Goal: Task Accomplishment & Management: Manage account settings

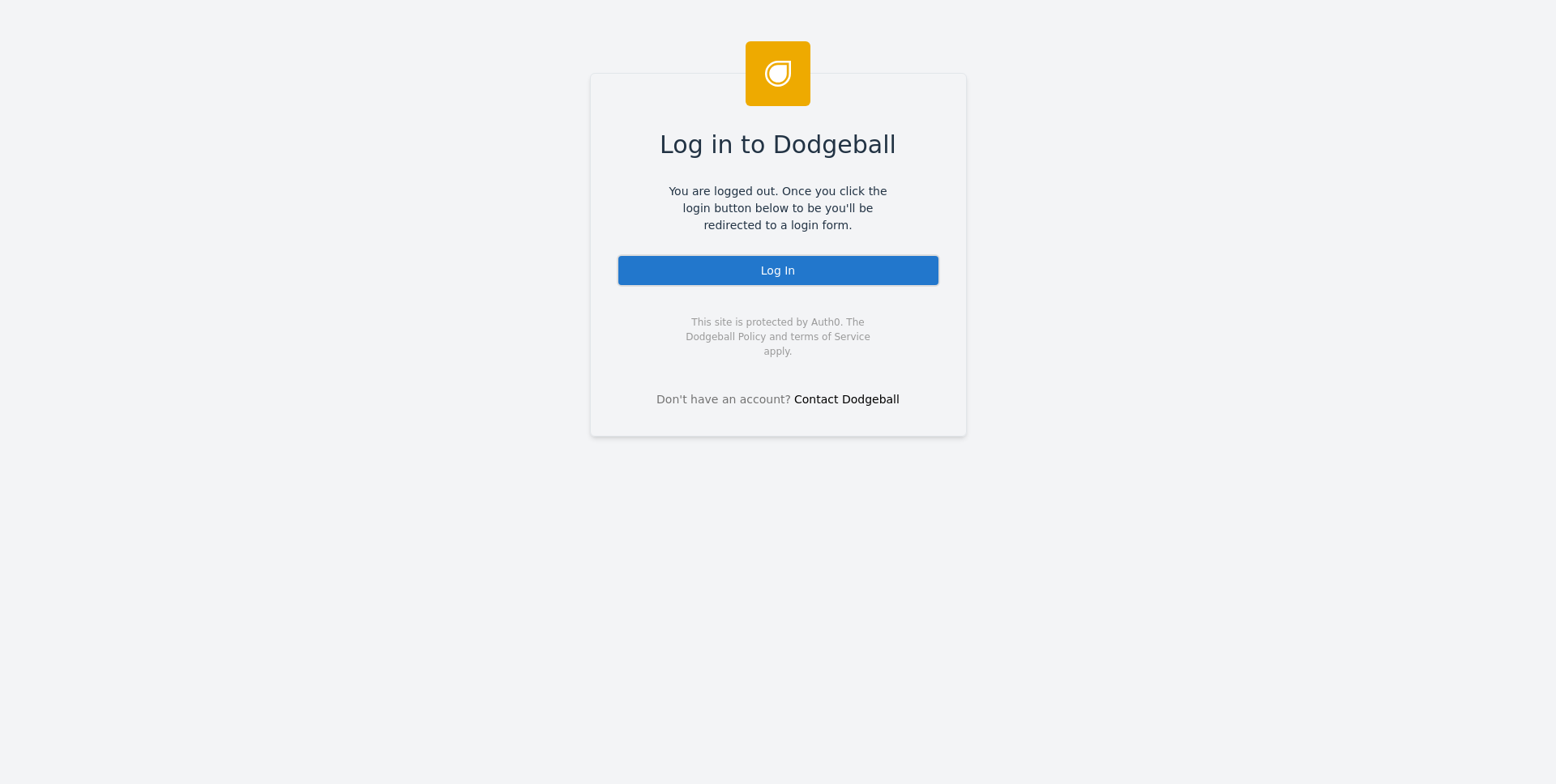
click at [783, 284] on div "Log In" at bounding box center [778, 270] width 323 height 33
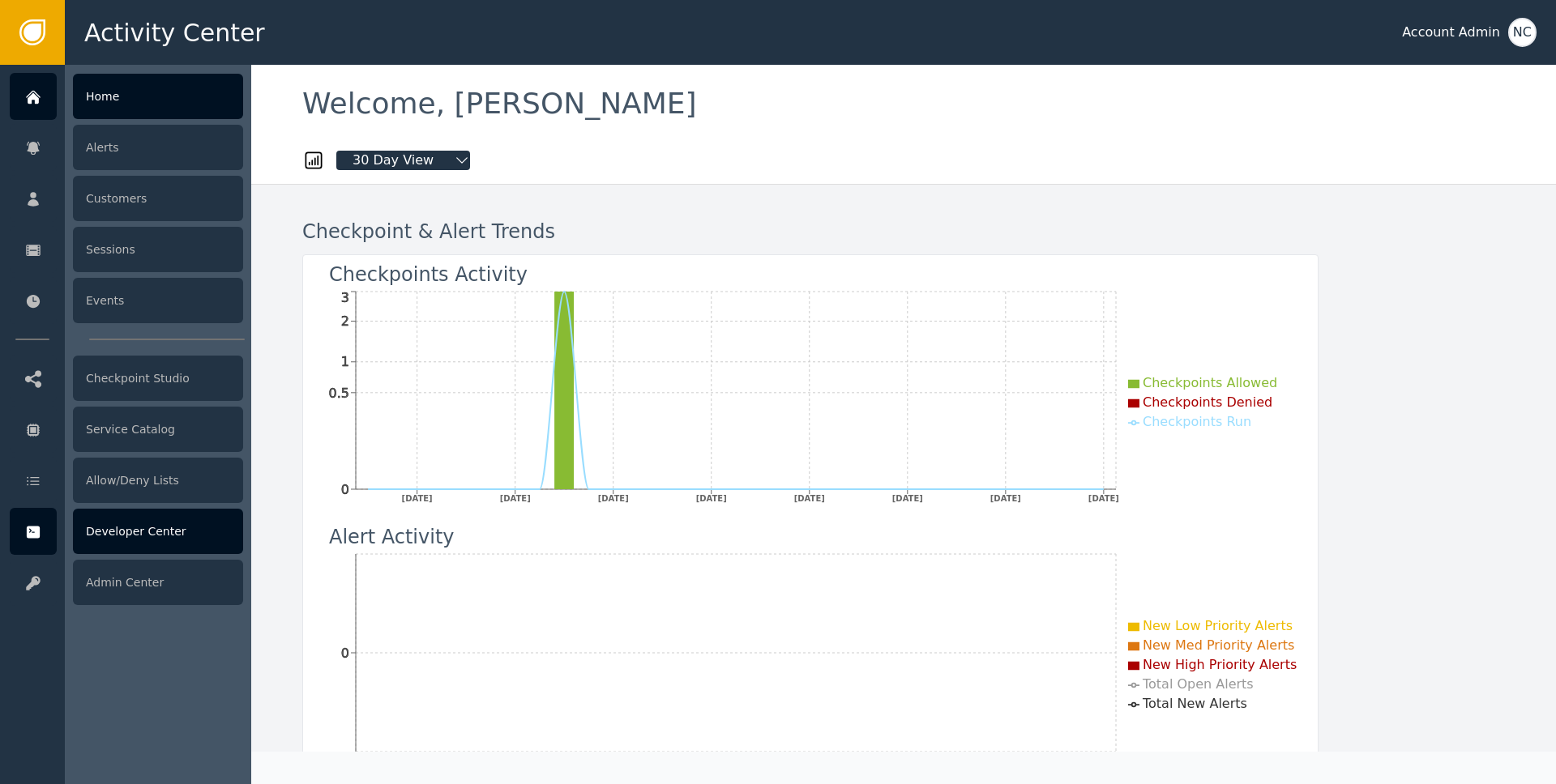
click at [42, 542] on div at bounding box center [34, 532] width 47 height 47
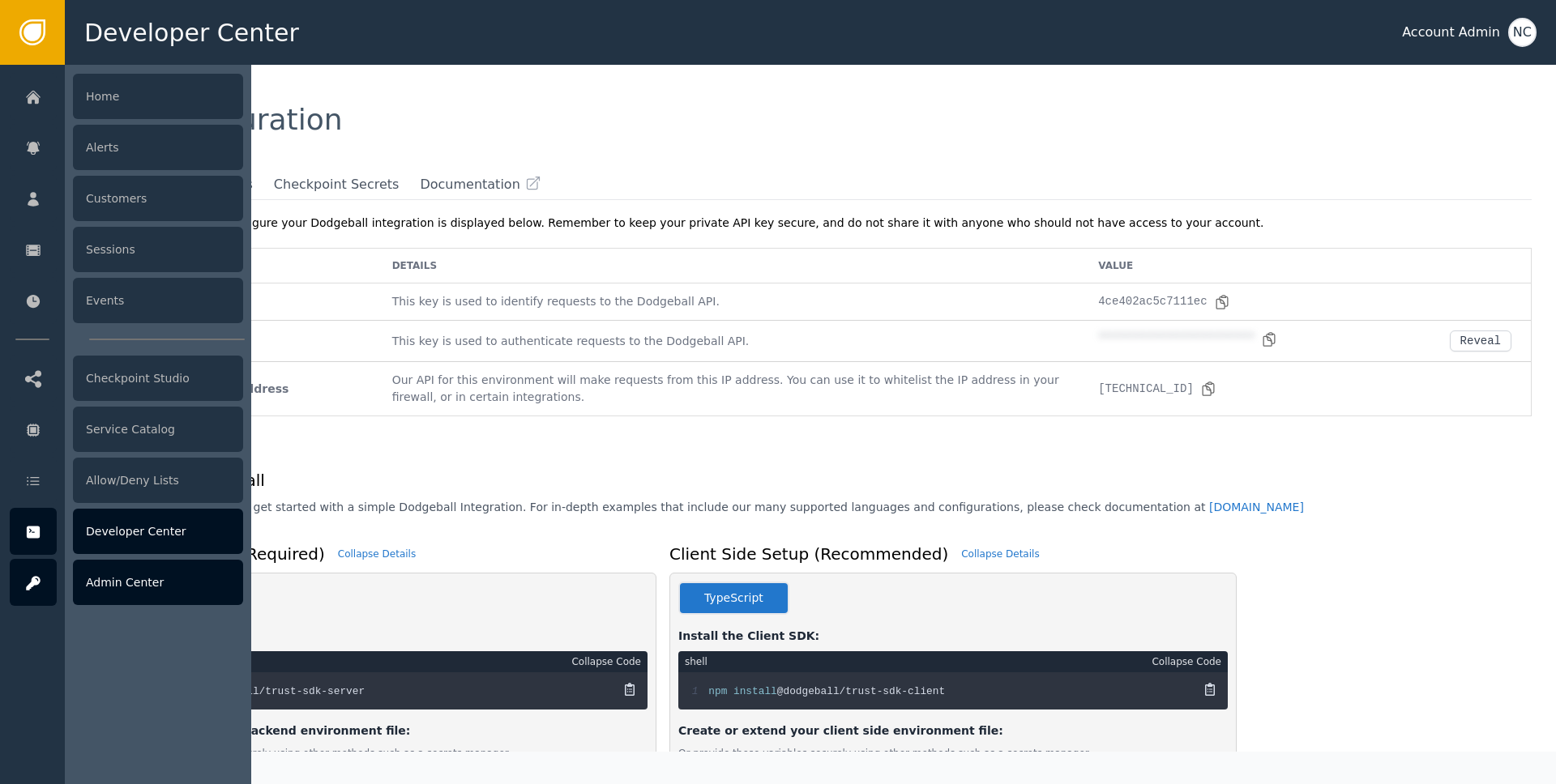
click at [15, 581] on div at bounding box center [34, 582] width 47 height 47
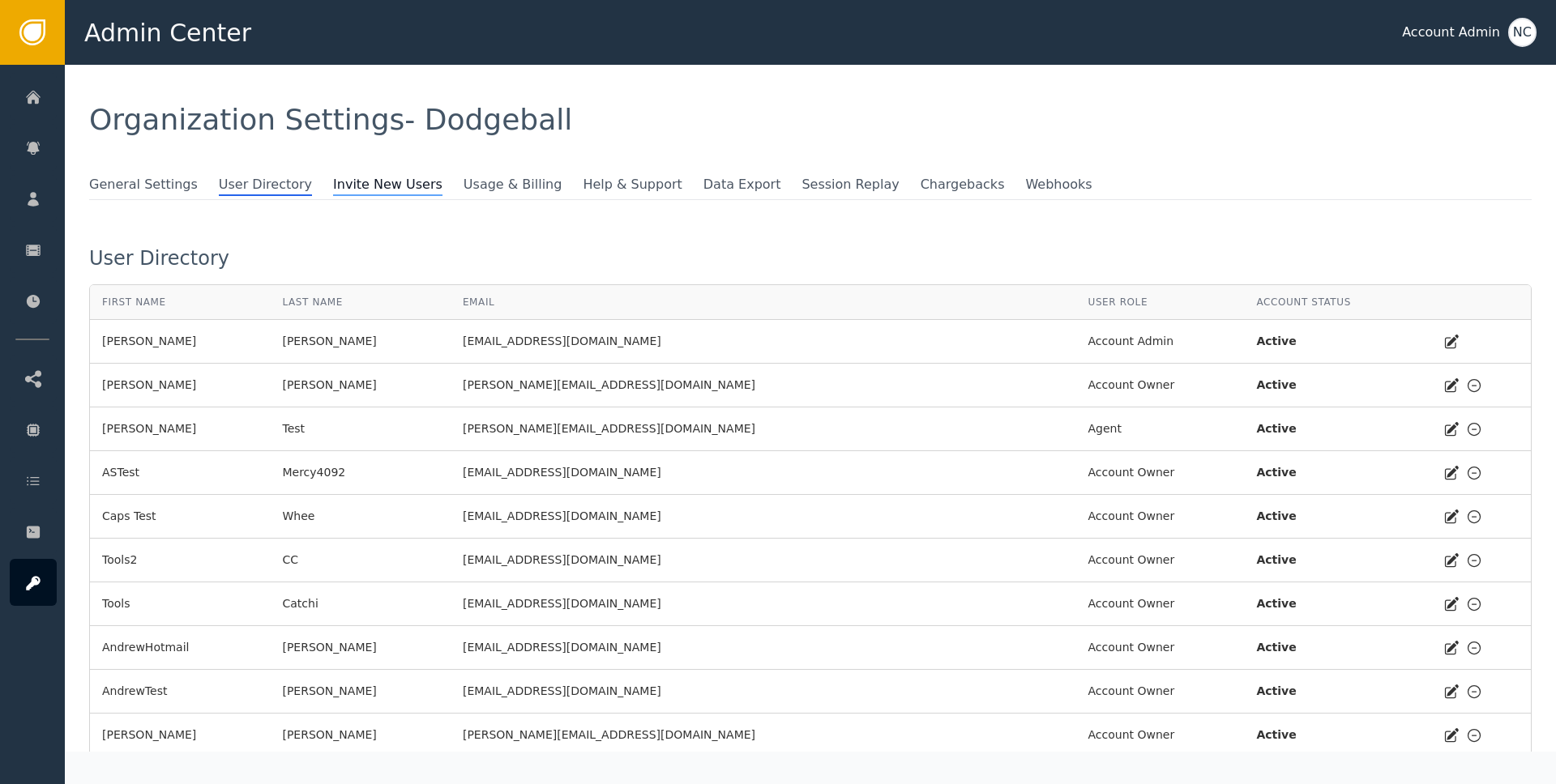
click at [347, 177] on span "Invite New Users" at bounding box center [388, 185] width 110 height 21
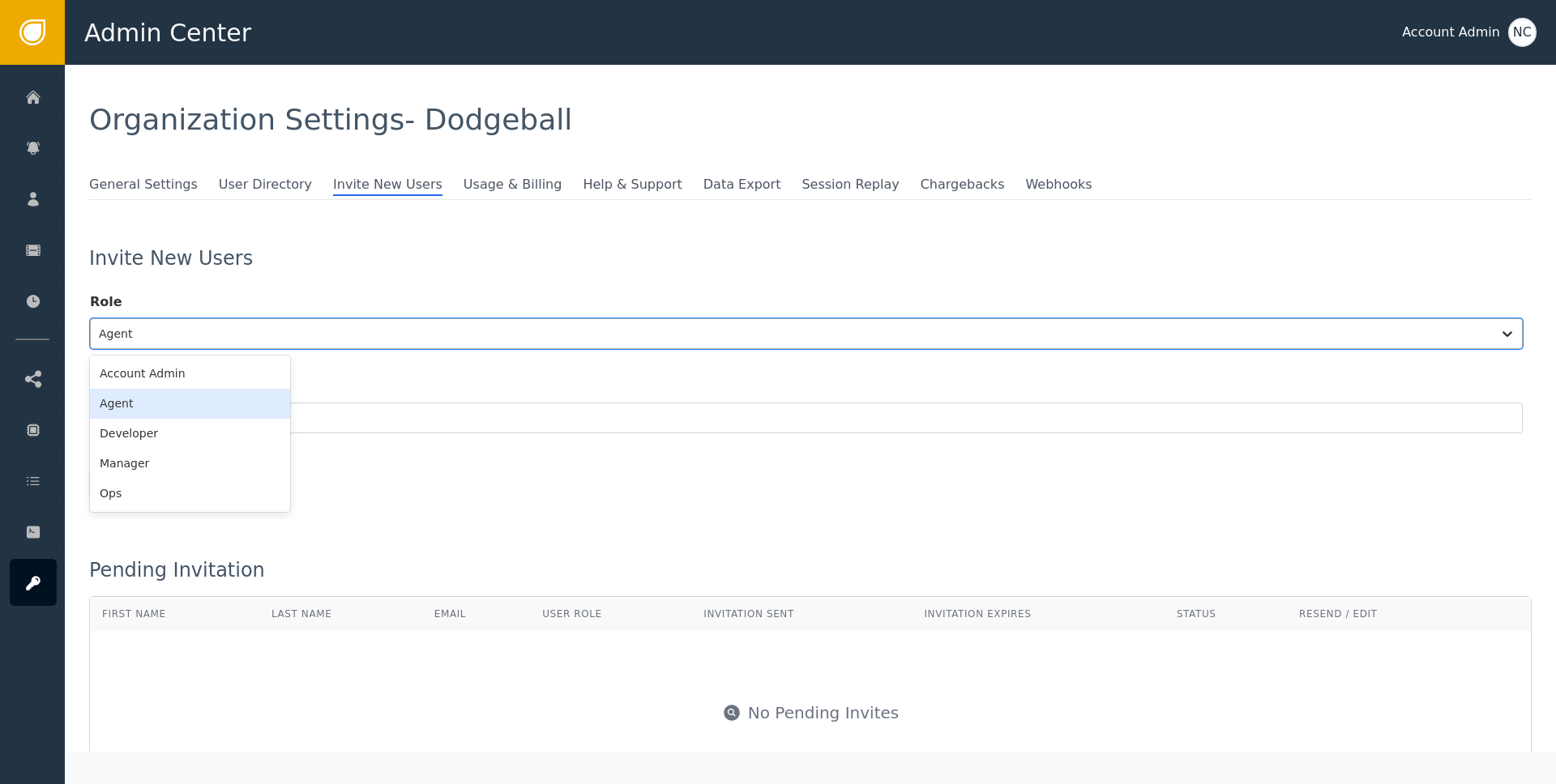
click at [211, 339] on div at bounding box center [791, 333] width 1385 height 23
click at [181, 374] on div "Account Admin" at bounding box center [190, 374] width 200 height 30
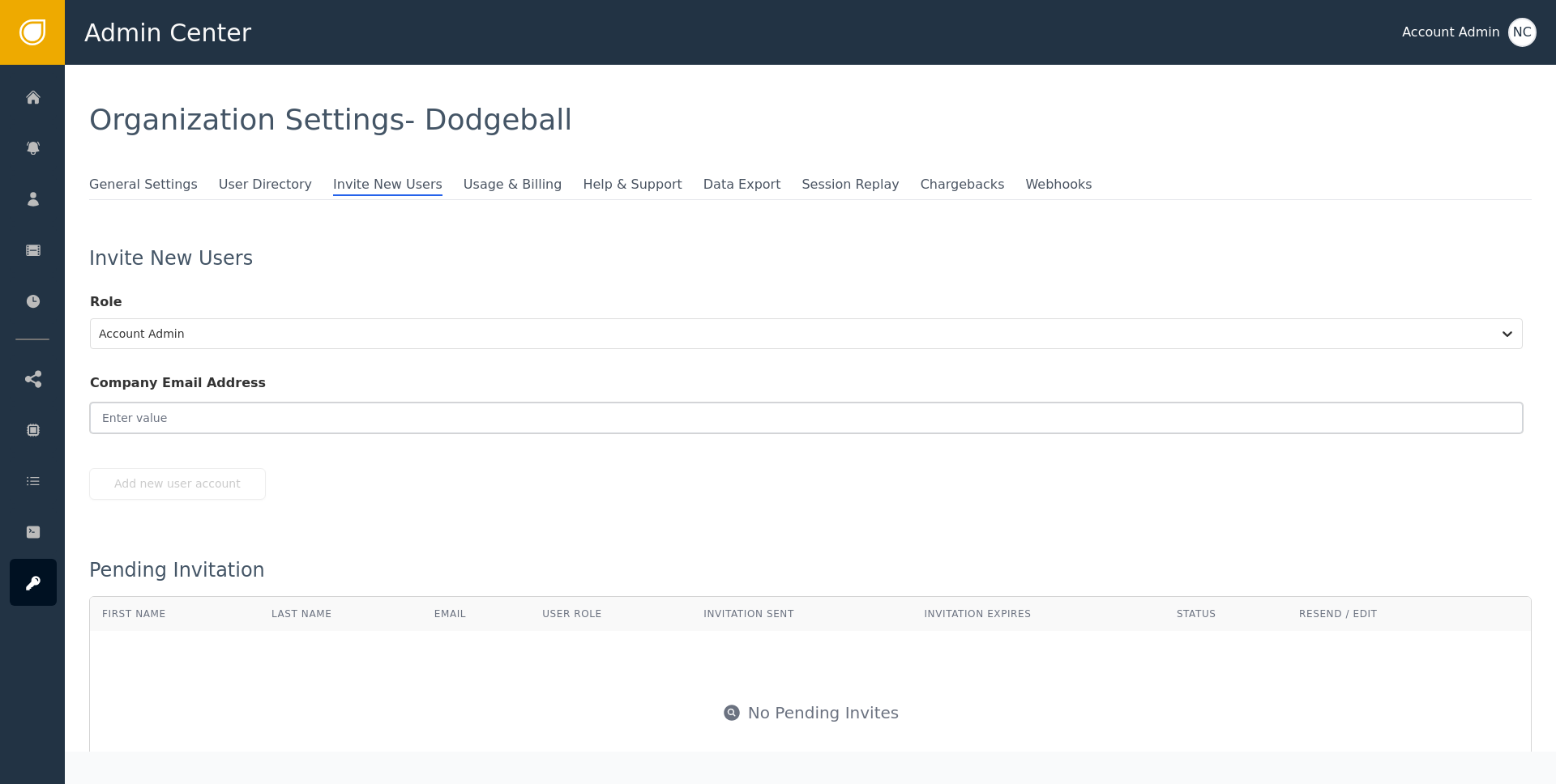
click at [203, 423] on input "email" at bounding box center [806, 417] width 1432 height 31
click at [482, 494] on div "Add new user account" at bounding box center [810, 483] width 1442 height 32
click at [203, 487] on button "Add new user account" at bounding box center [177, 483] width 177 height 32
type input "[EMAIL_ADDRESS][DOMAIN_NAME]"
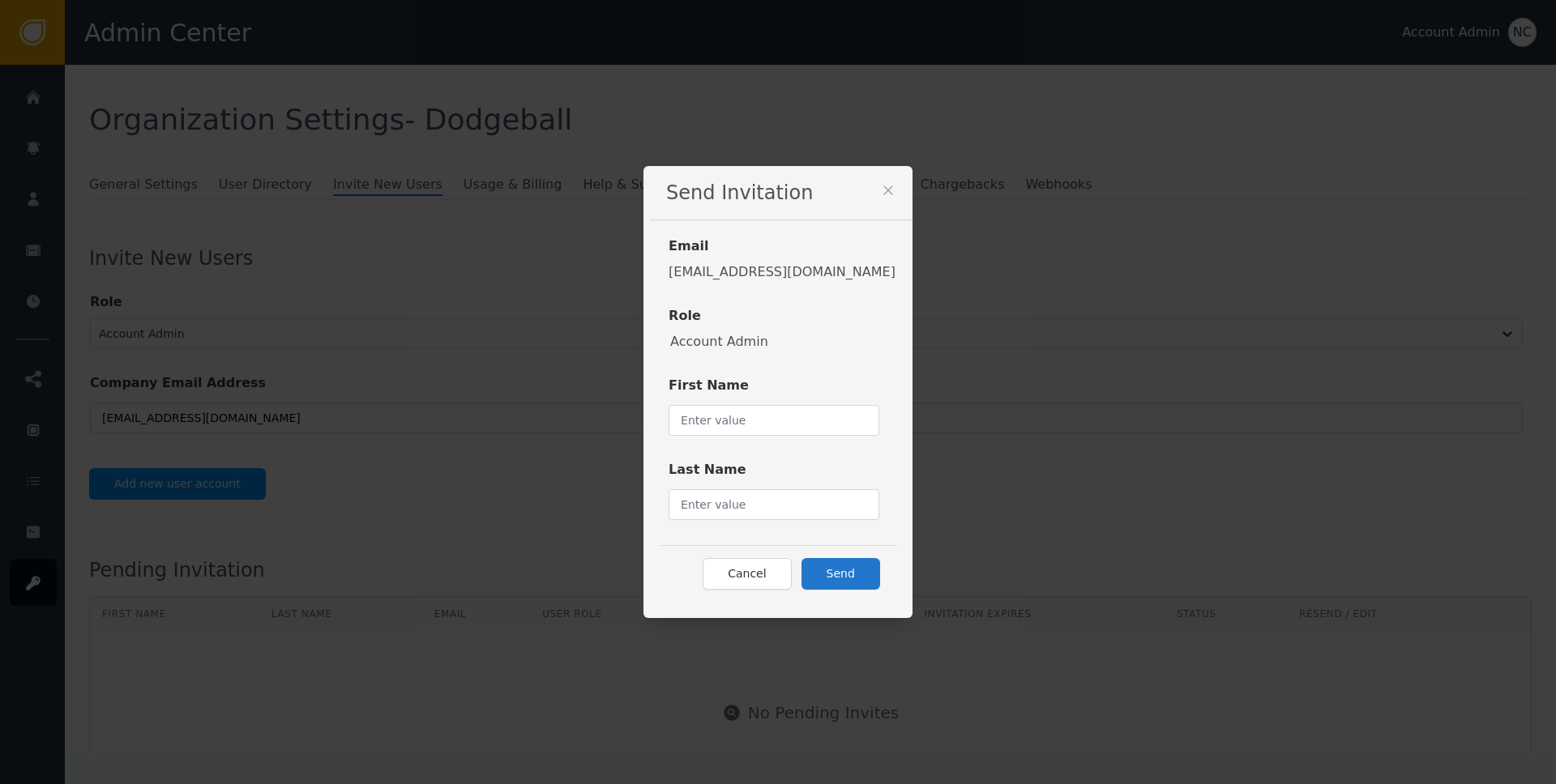
click at [203, 487] on div "Send Invitation Email [EMAIL_ADDRESS][DOMAIN_NAME] Role Account Admin First Nam…" at bounding box center [778, 392] width 1556 height 784
click at [731, 418] on input "text" at bounding box center [774, 420] width 211 height 31
type input "[PERSON_NAME]"
click at [849, 343] on div "Account Admin" at bounding box center [778, 342] width 218 height 20
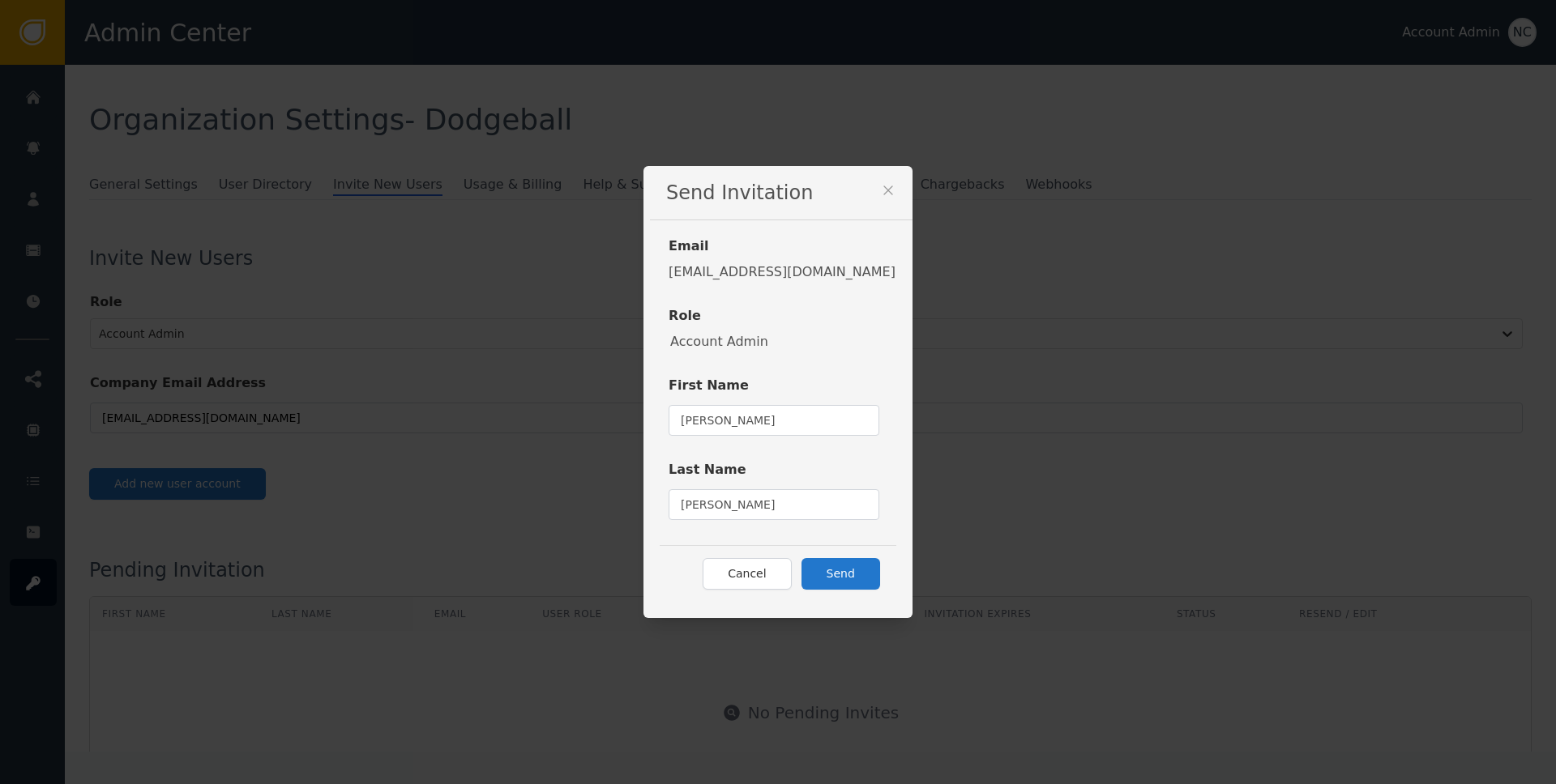
click at [837, 557] on div "Cancel Send" at bounding box center [778, 572] width 236 height 56
click at [843, 581] on button "Send" at bounding box center [840, 573] width 78 height 32
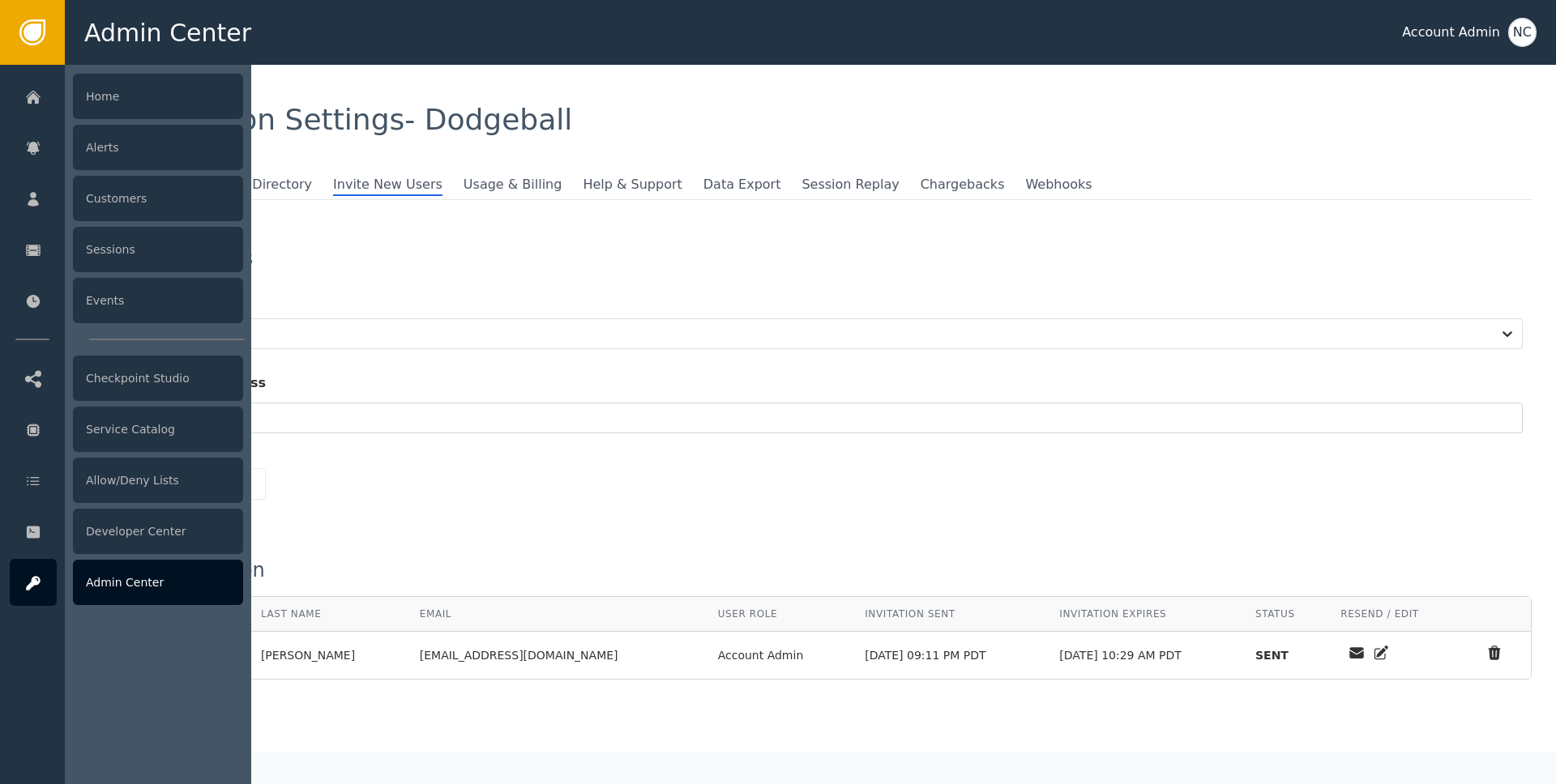
click at [43, 585] on div at bounding box center [34, 582] width 47 height 47
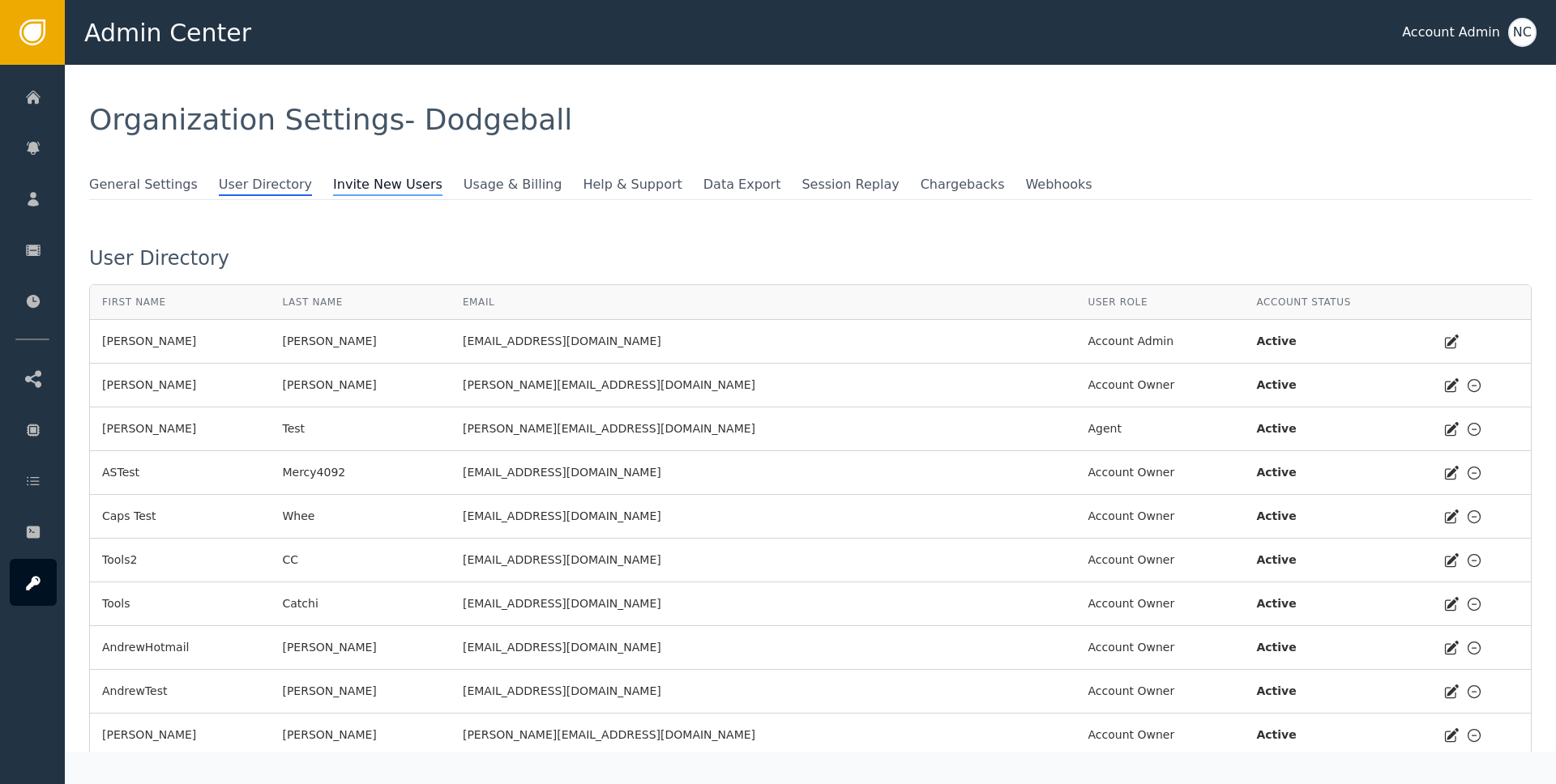
click at [379, 186] on span "Invite New Users" at bounding box center [388, 185] width 110 height 21
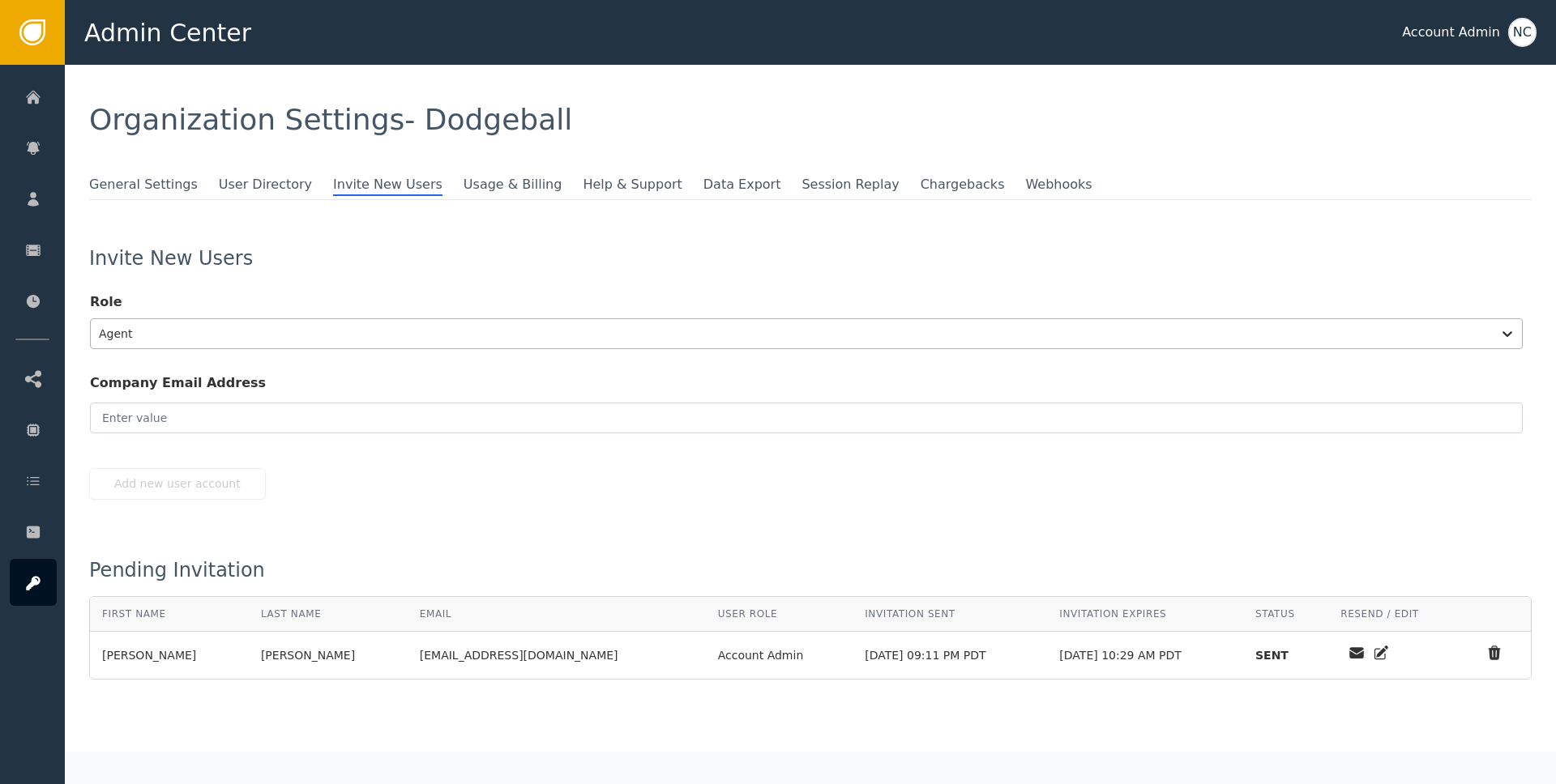
click at [1411, 330] on div at bounding box center [791, 333] width 1385 height 23
